Goal: Transaction & Acquisition: Purchase product/service

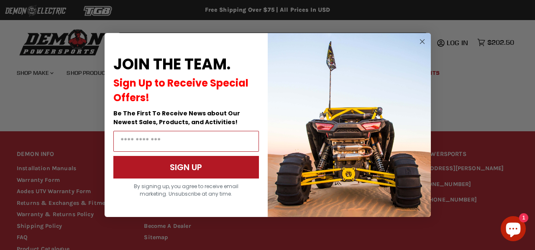
scroll to position [819, 0]
